Goal: Find specific page/section: Find specific page/section

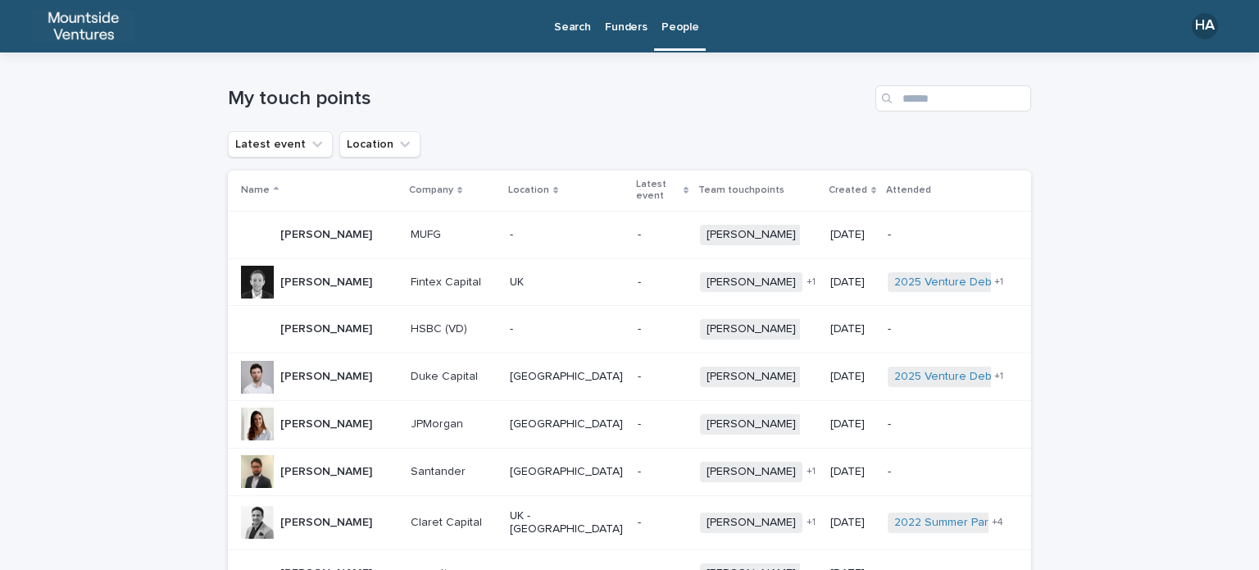
click at [626, 24] on p "Funders" at bounding box center [626, 17] width 42 height 34
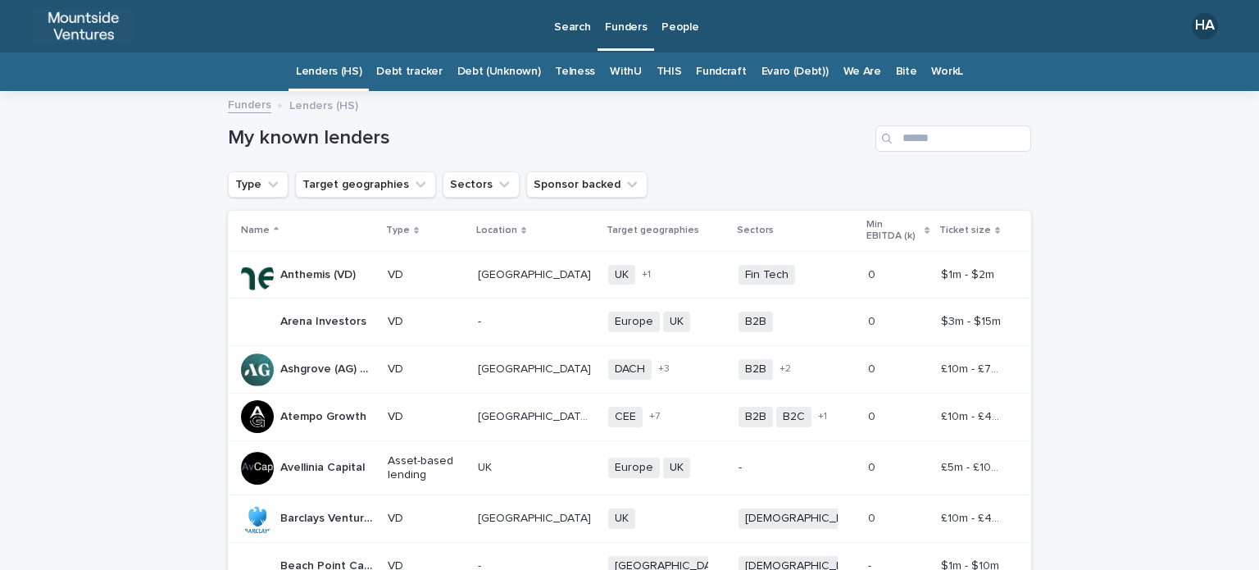
click at [685, 29] on p "People" at bounding box center [680, 17] width 37 height 34
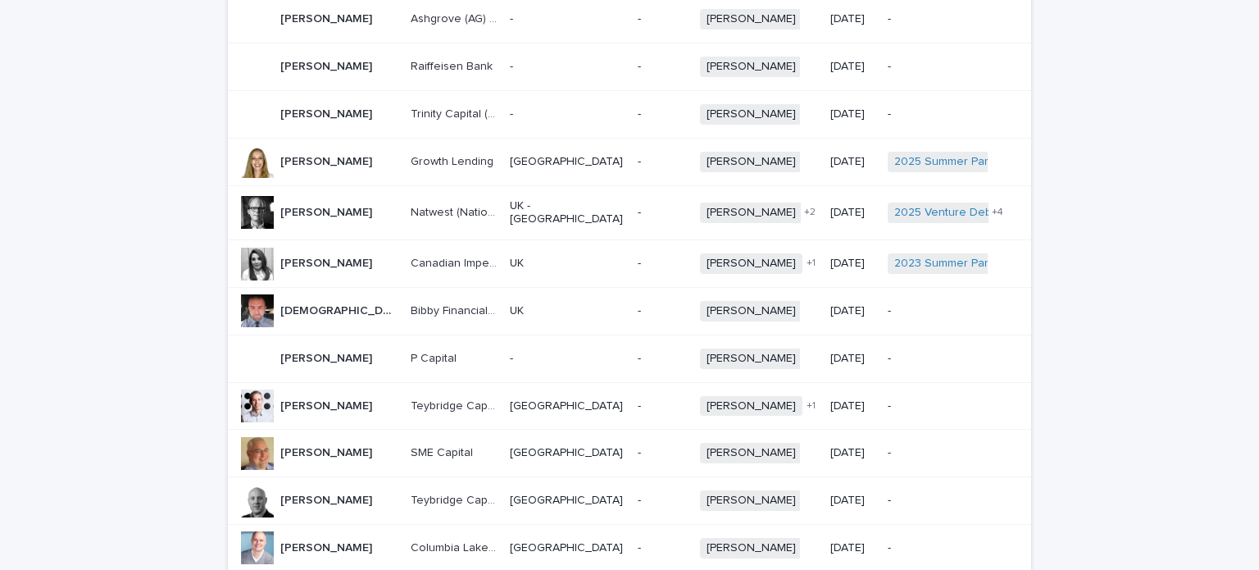
scroll to position [1185, 0]
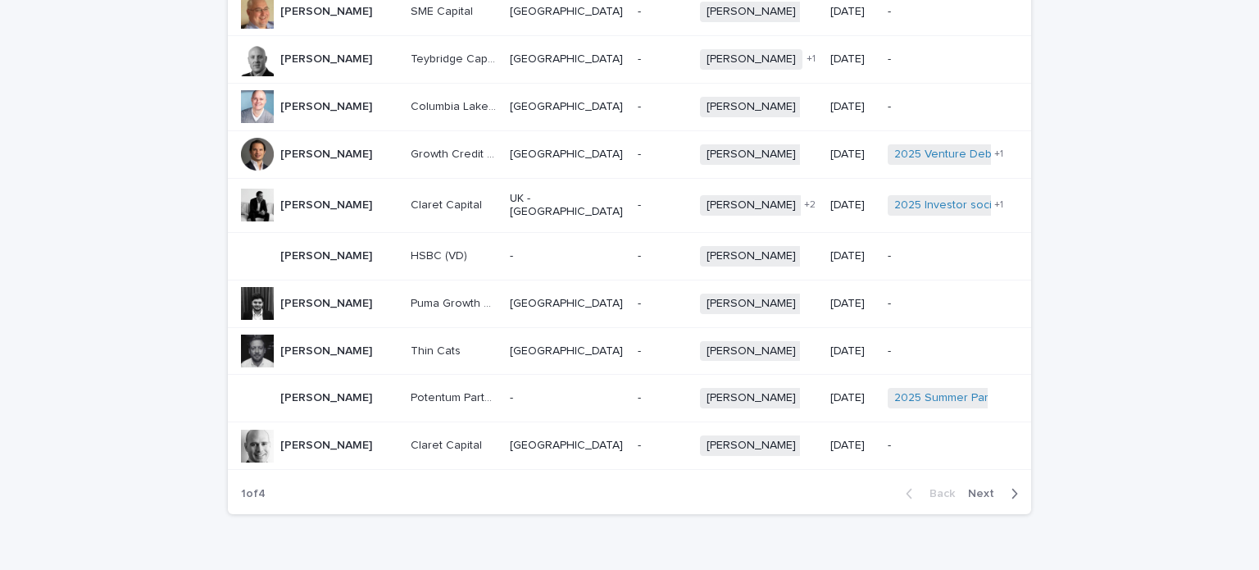
click at [977, 488] on span "Next" at bounding box center [986, 493] width 36 height 11
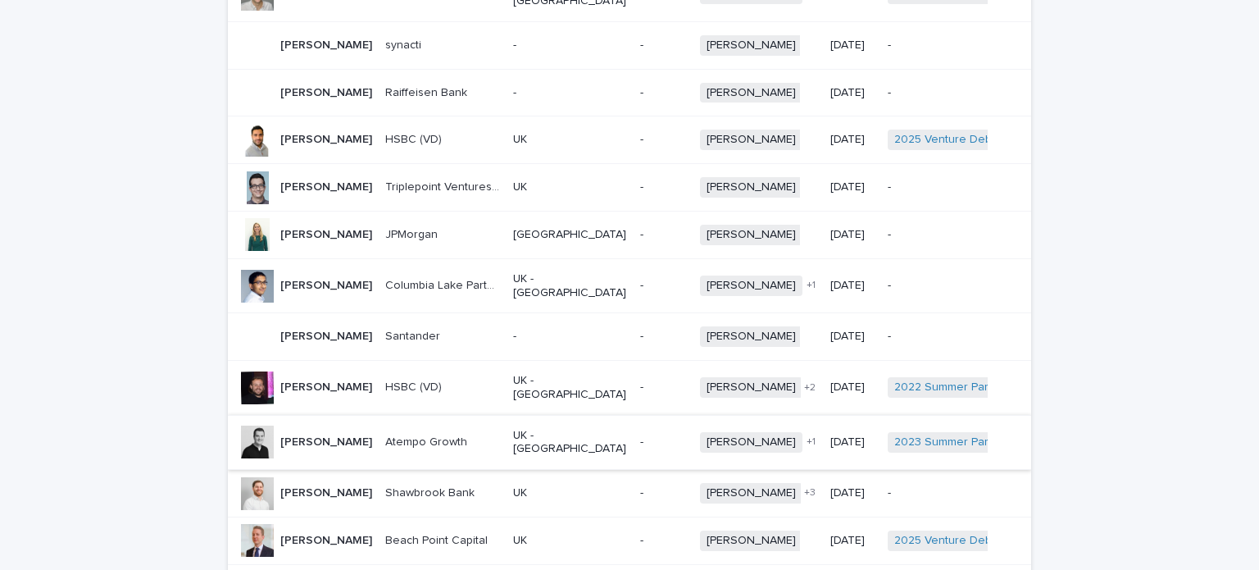
scroll to position [1185, 0]
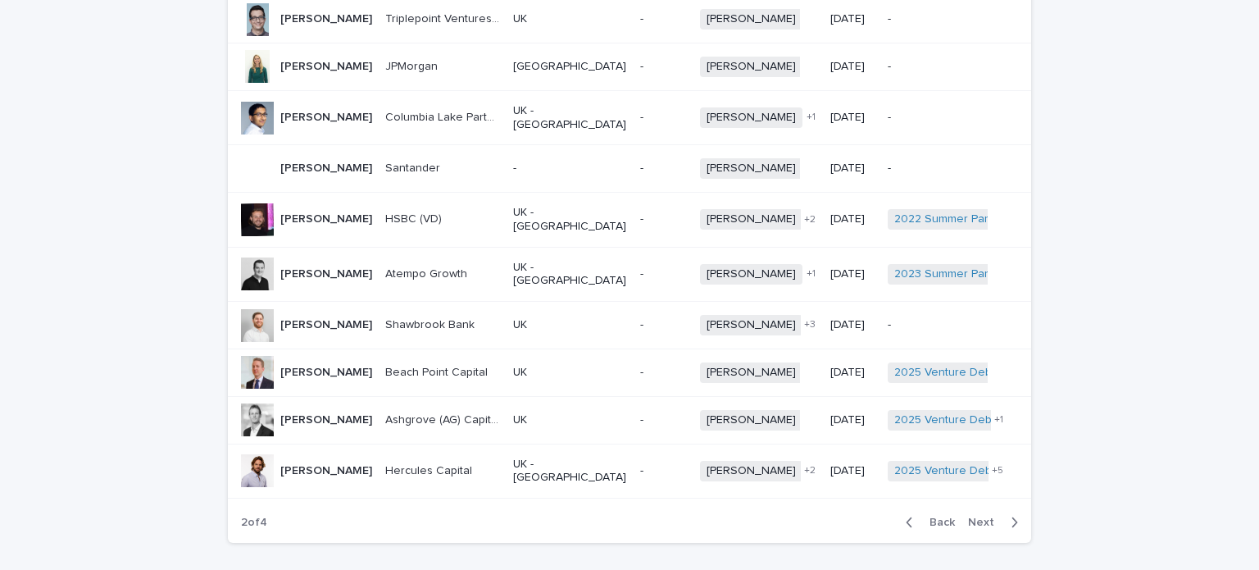
click at [974, 517] on span "Next" at bounding box center [986, 522] width 36 height 11
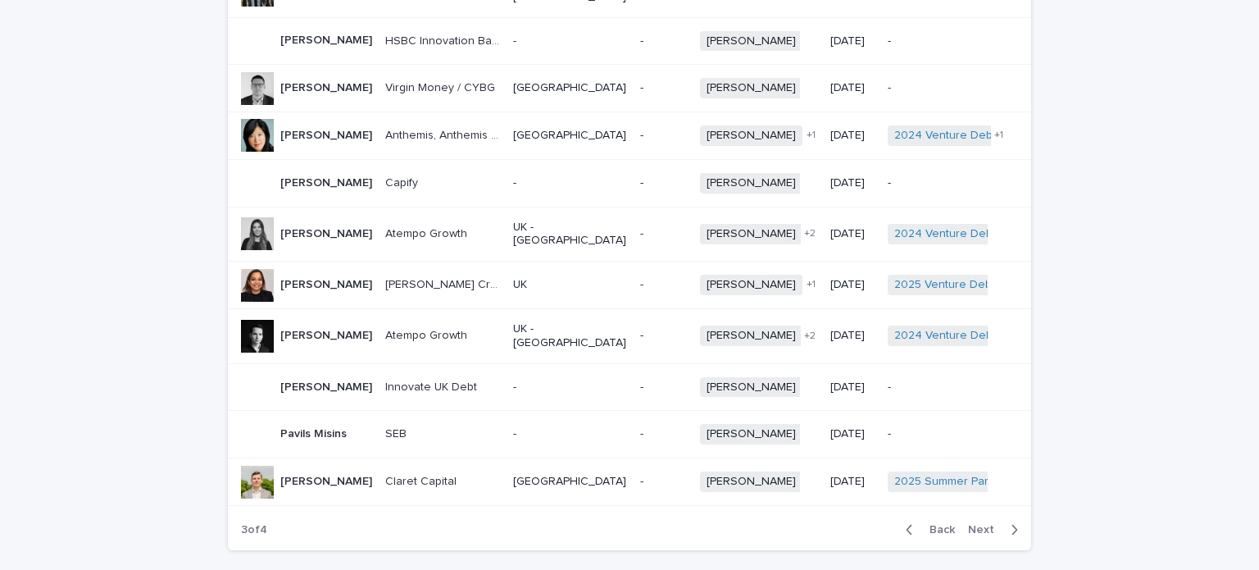
click at [974, 524] on span "Next" at bounding box center [986, 529] width 36 height 11
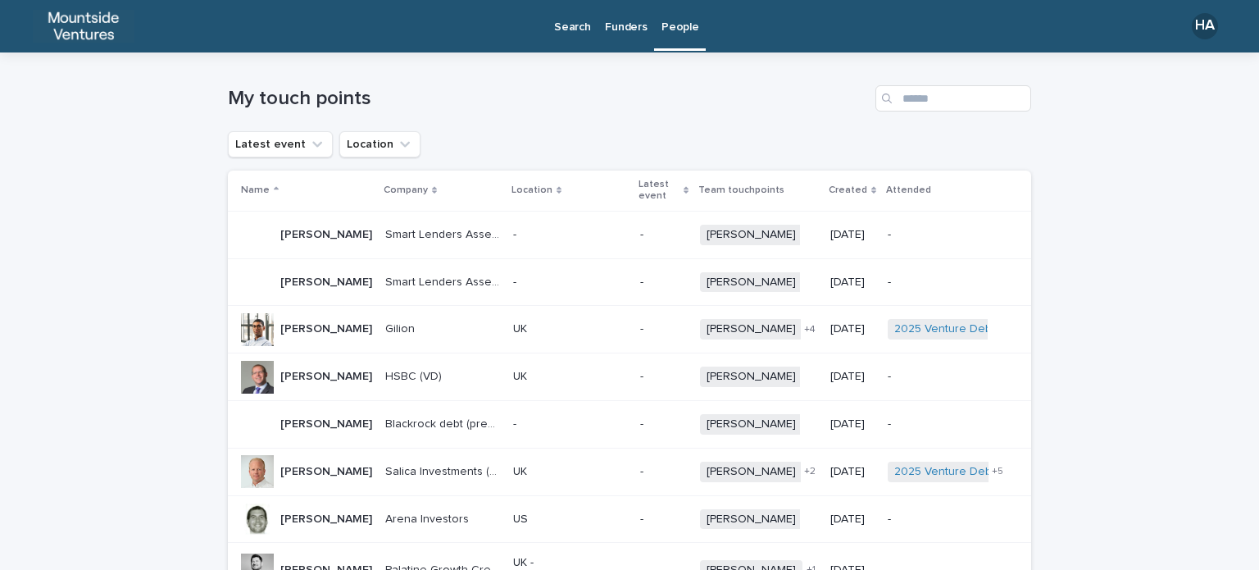
click at [619, 14] on p "Funders" at bounding box center [626, 17] width 42 height 34
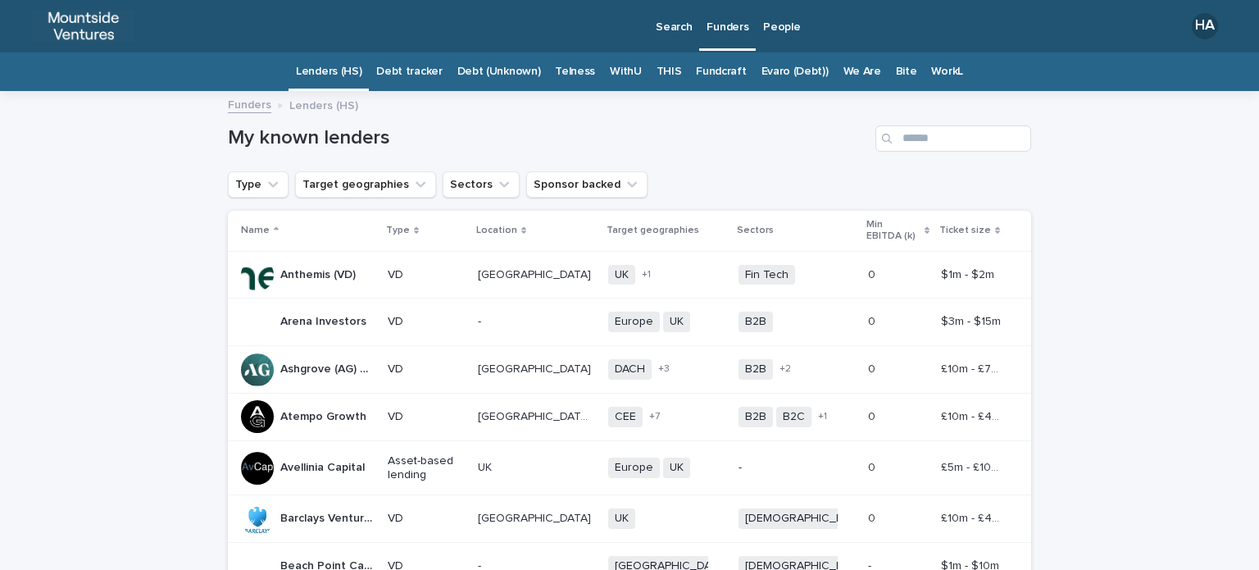
click at [676, 27] on p "Search" at bounding box center [674, 17] width 36 height 34
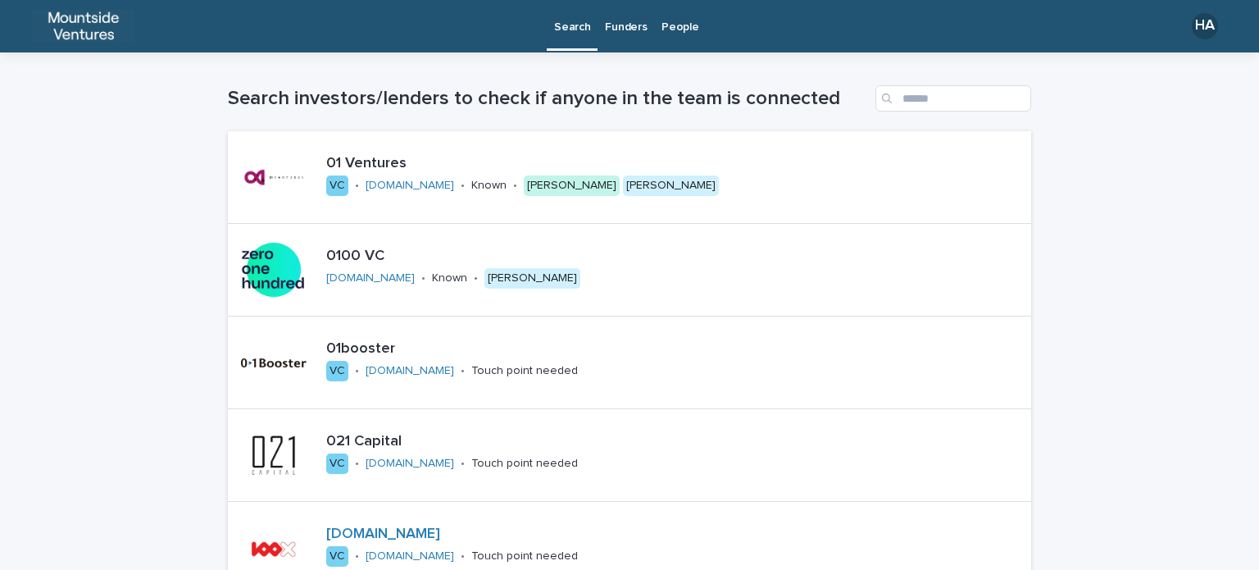
click at [618, 23] on p "Funders" at bounding box center [626, 17] width 42 height 34
